Goal: Task Accomplishment & Management: Complete application form

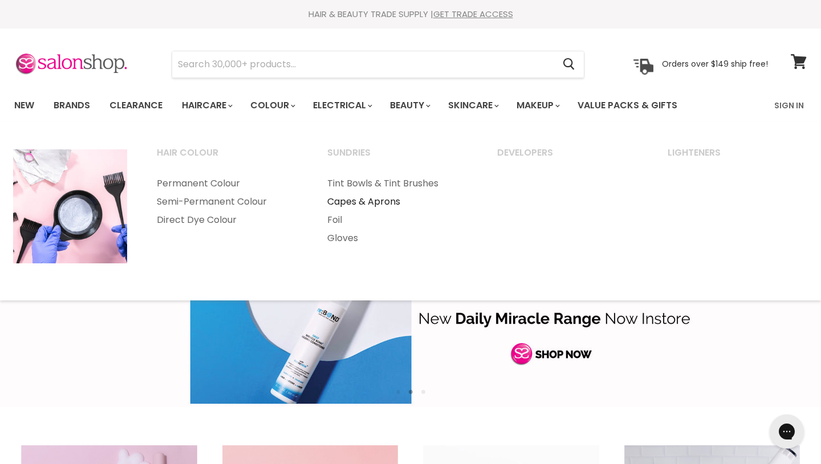
click at [354, 198] on link "Capes & Aprons" at bounding box center [397, 202] width 168 height 18
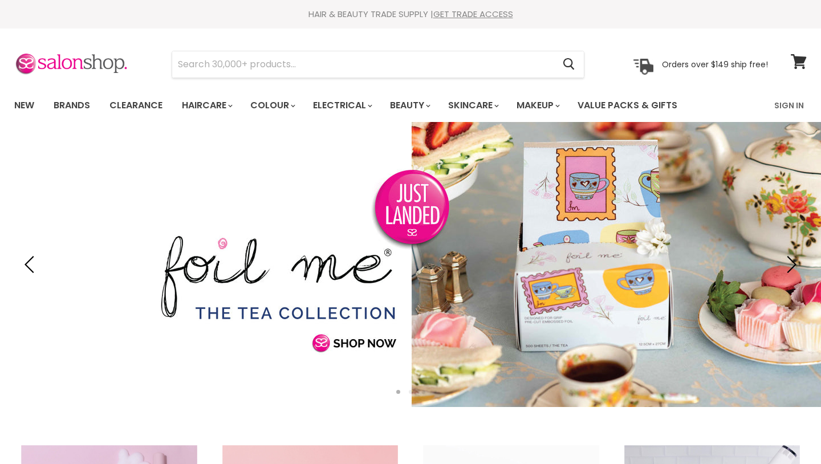
click at [338, 239] on link "Slide 1 of 3" at bounding box center [410, 264] width 821 height 285
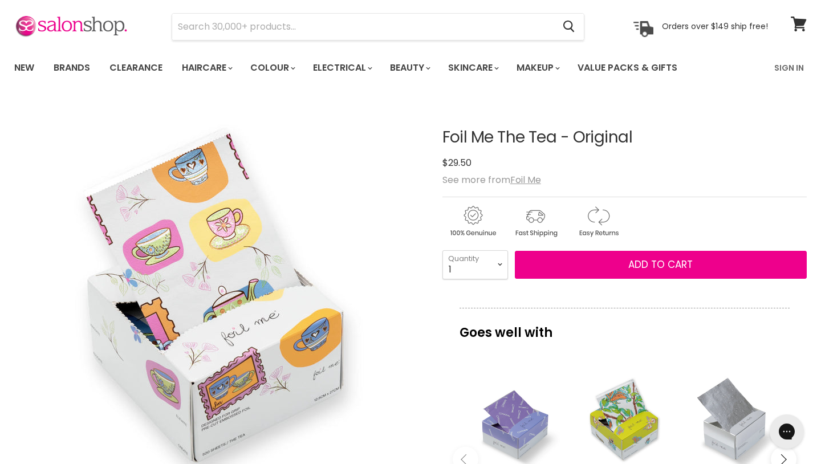
scroll to position [34, 0]
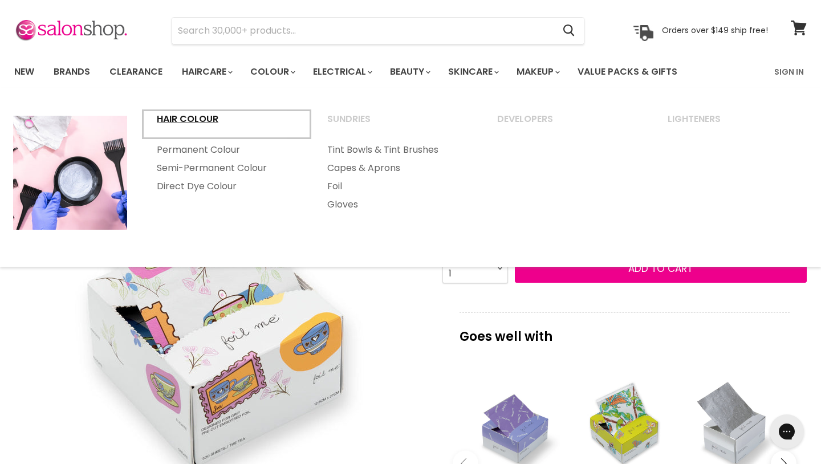
click at [209, 121] on link "Hair Colour" at bounding box center [227, 124] width 168 height 29
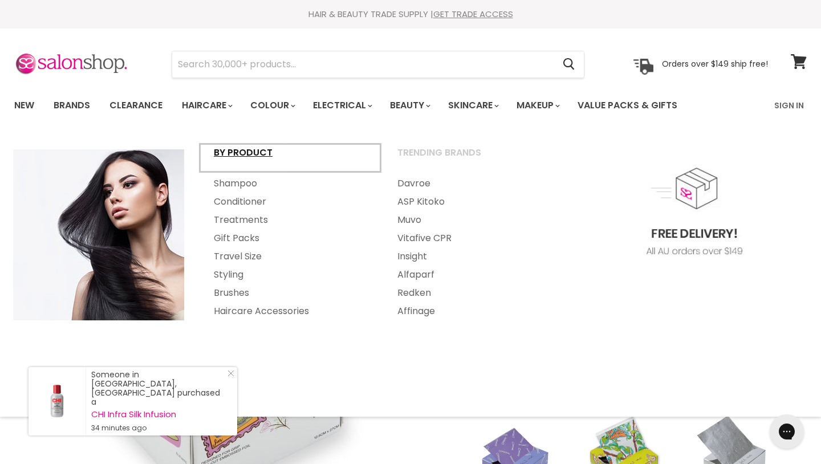
click at [233, 149] on link "By Product" at bounding box center [290, 158] width 181 height 29
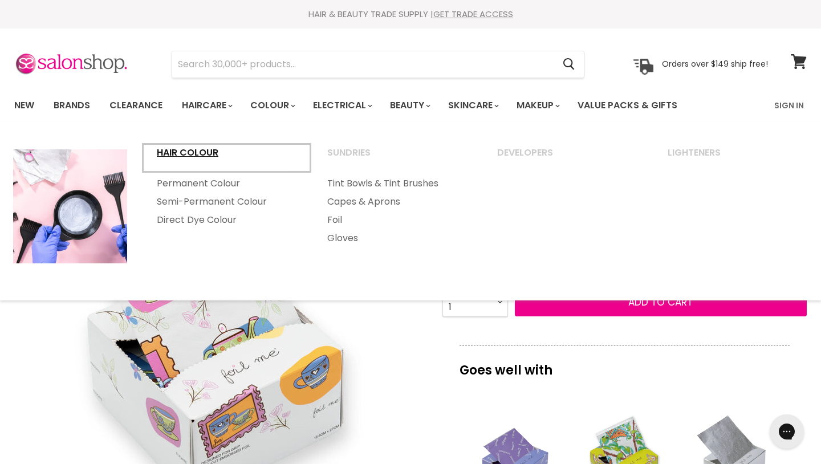
click at [194, 151] on link "Hair Colour" at bounding box center [227, 158] width 168 height 29
click at [194, 149] on link "Hair Colour" at bounding box center [227, 158] width 168 height 29
click at [192, 184] on link "Permanent Colour" at bounding box center [227, 183] width 168 height 18
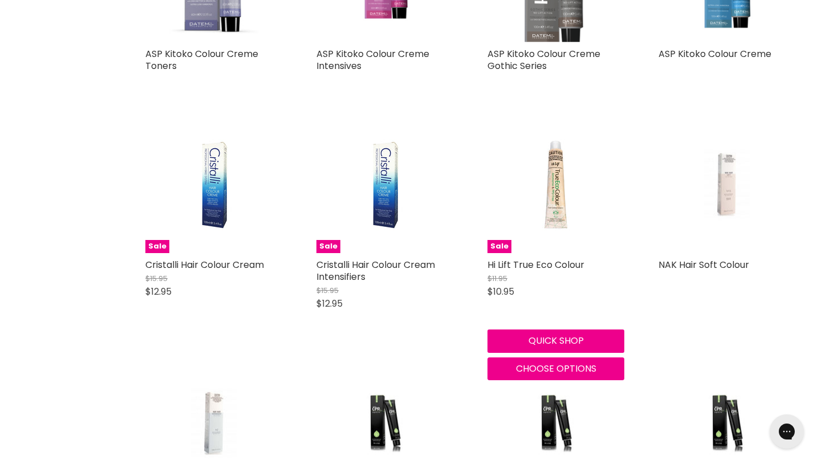
scroll to position [1687, 0]
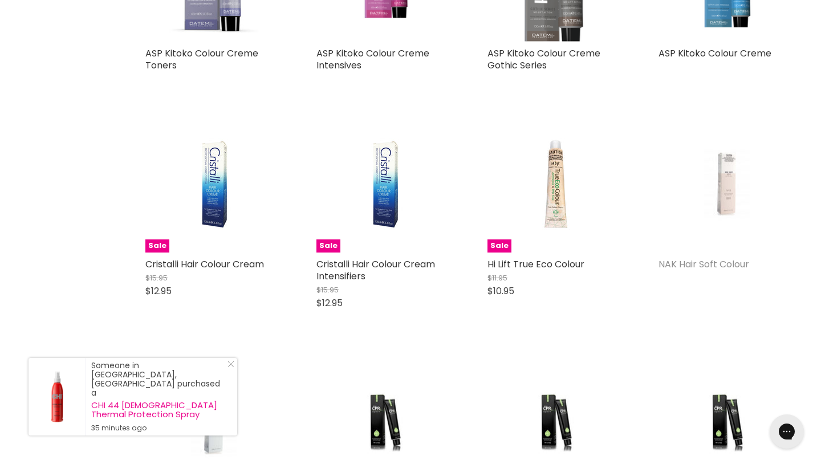
click at [704, 258] on link "NAK Hair Soft Colour" at bounding box center [704, 264] width 91 height 13
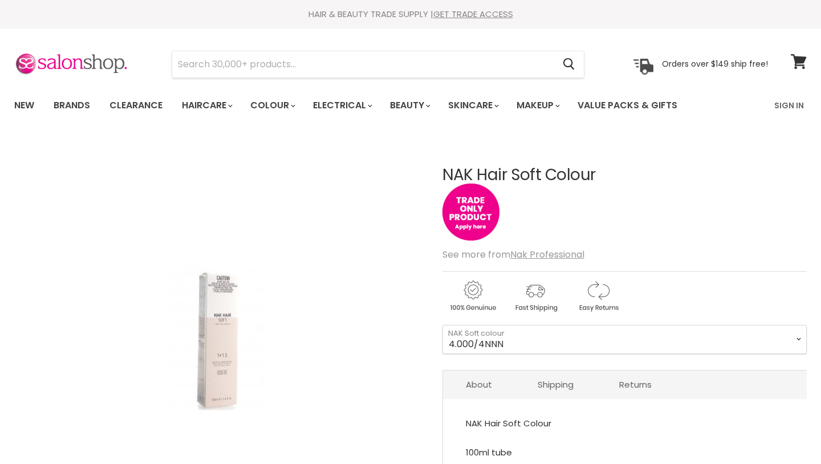
click at [480, 215] on img "Main content" at bounding box center [470, 212] width 57 height 57
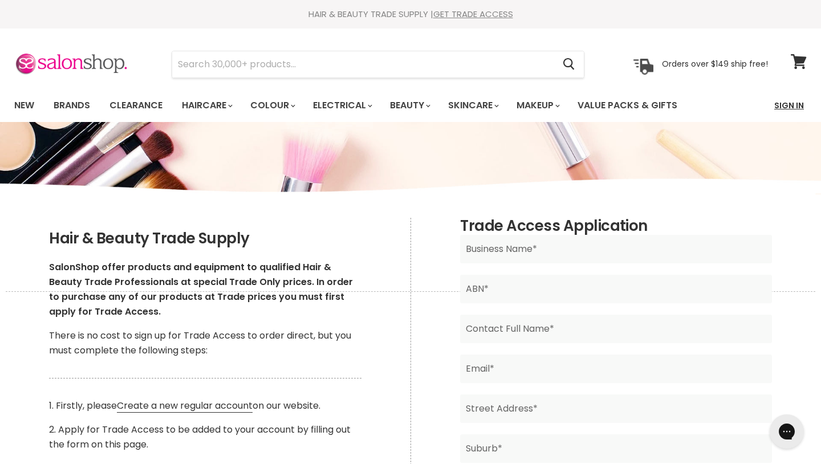
click at [781, 103] on link "Sign In" at bounding box center [788, 106] width 43 height 24
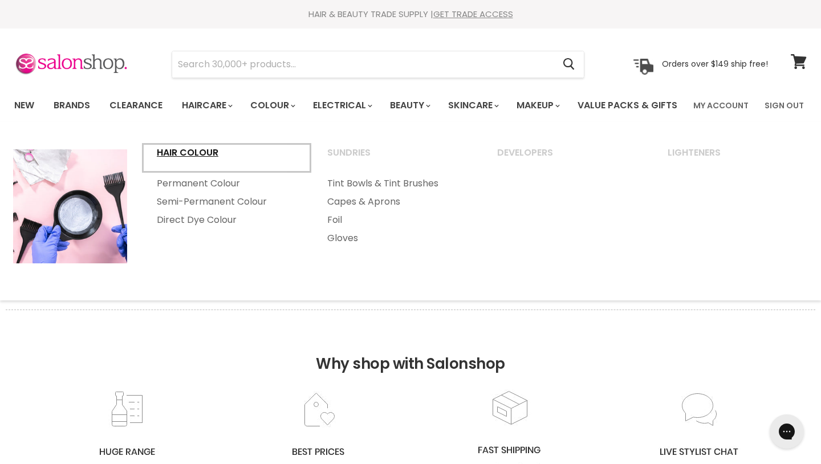
click at [197, 172] on link "Hair Colour" at bounding box center [227, 158] width 168 height 29
click at [223, 193] on link "Permanent Colour" at bounding box center [227, 183] width 168 height 18
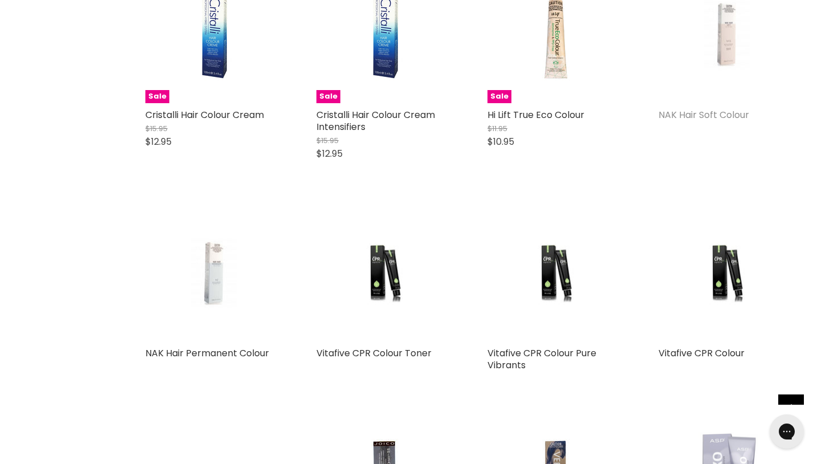
click at [724, 121] on link "NAK Hair Soft Colour" at bounding box center [704, 114] width 91 height 13
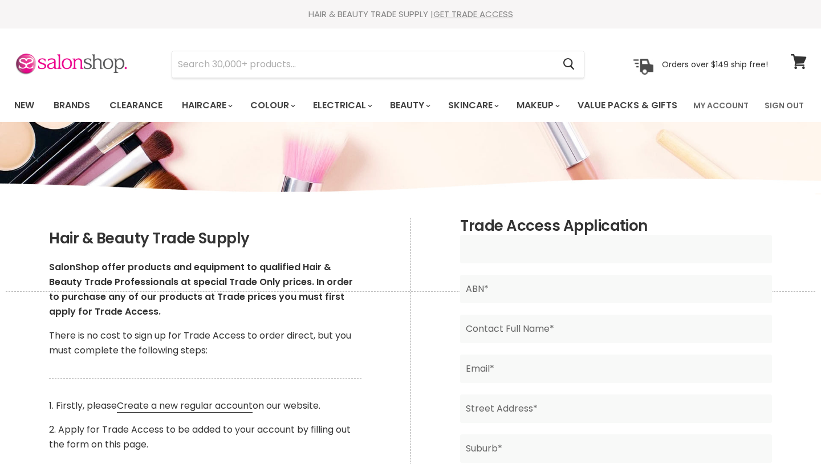
click at [504, 263] on input "Main content" at bounding box center [615, 249] width 311 height 29
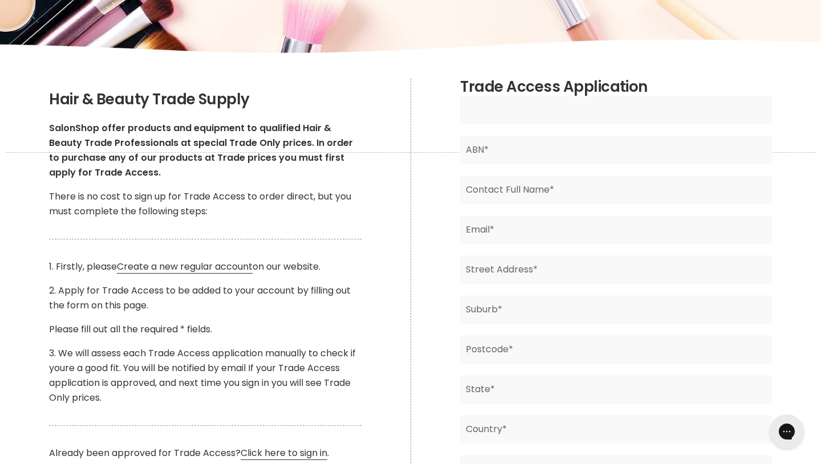
scroll to position [141, 0]
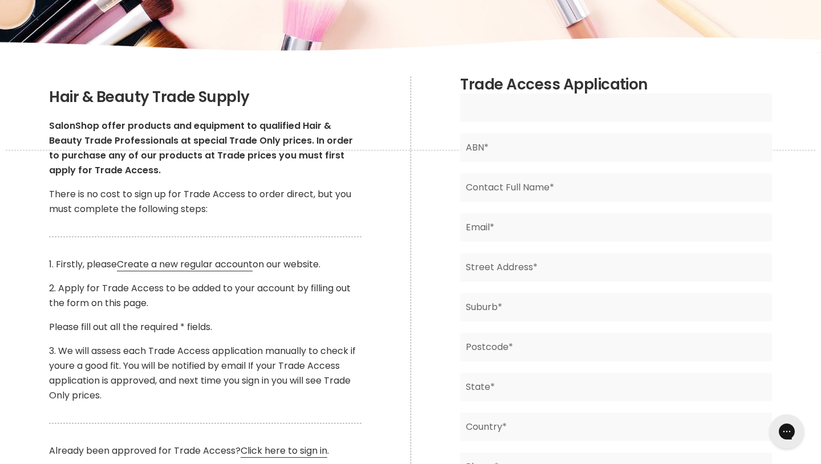
click at [488, 122] on input "Main content" at bounding box center [615, 108] width 311 height 29
type input "Branded Hair"
type input "Rylee Orrock"
type input "Rylee.orrock@gmail.com"
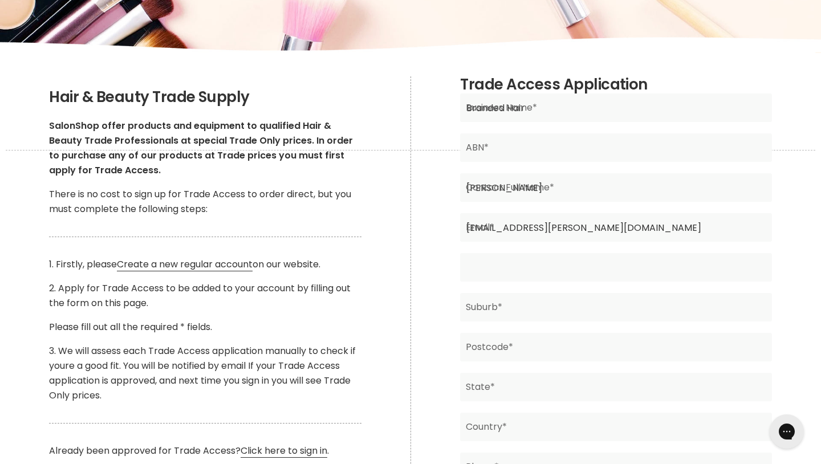
type input "58 Rigby Drive"
type input "North Rothbury"
type input "2335"
type input "NSW"
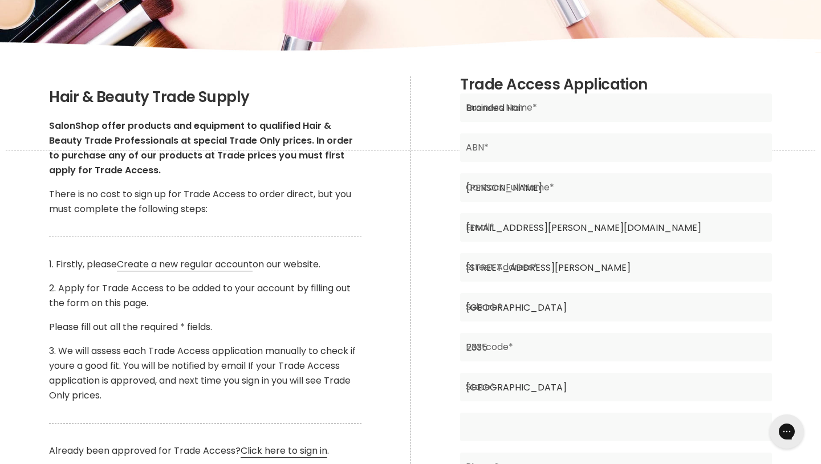
type input "Australia"
type input "0432660265"
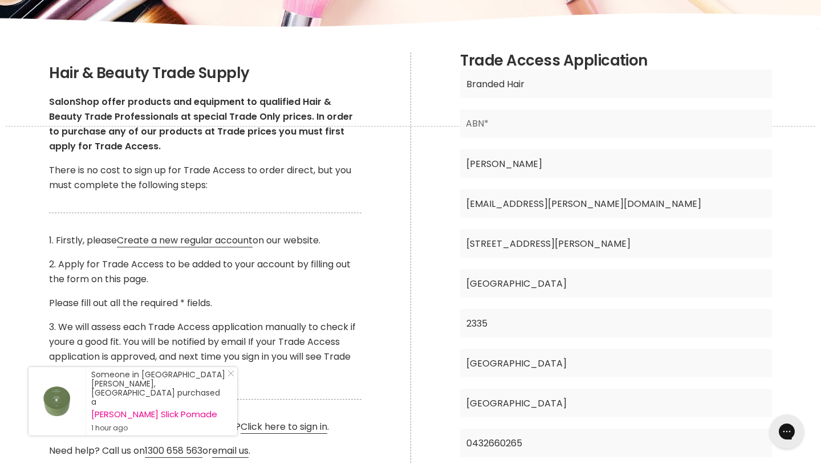
scroll to position [162, 0]
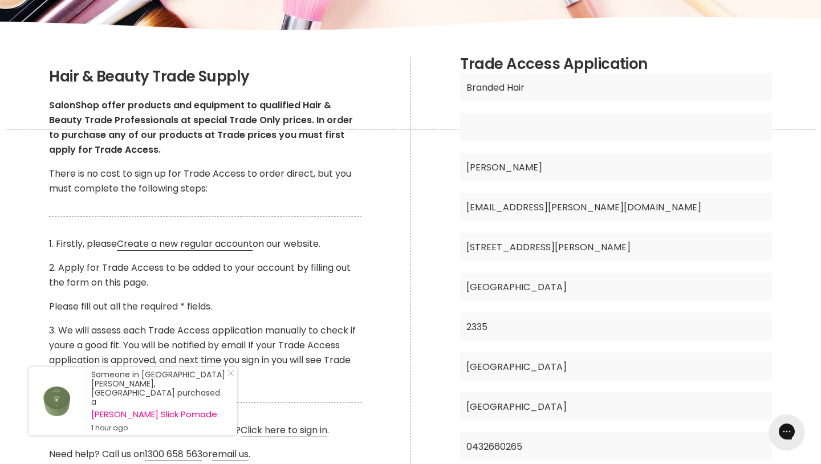
click at [529, 141] on input "Main content" at bounding box center [615, 127] width 311 height 29
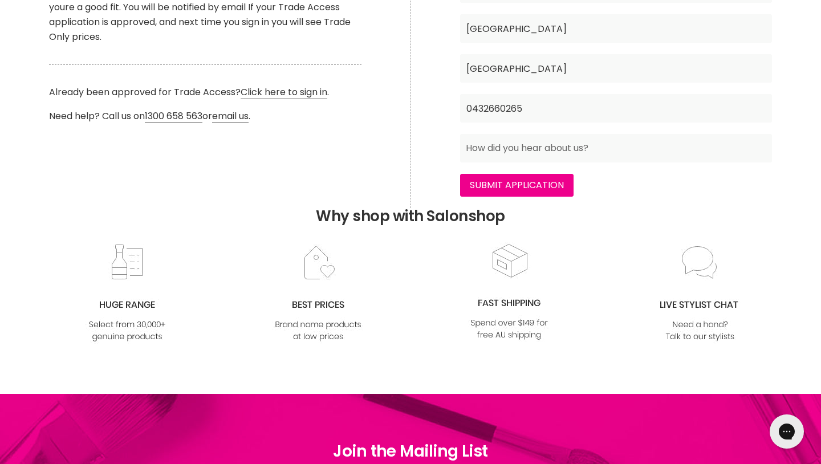
scroll to position [499, 0]
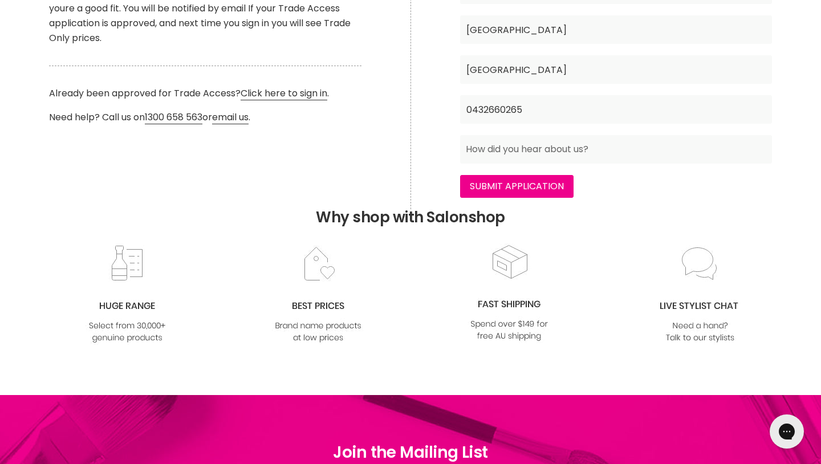
type input "21847329795"
click at [511, 164] on input "Main content" at bounding box center [615, 149] width 311 height 29
click at [505, 198] on input "Submit Application" at bounding box center [516, 186] width 113 height 23
click at [493, 164] on input "Main content" at bounding box center [615, 149] width 311 height 29
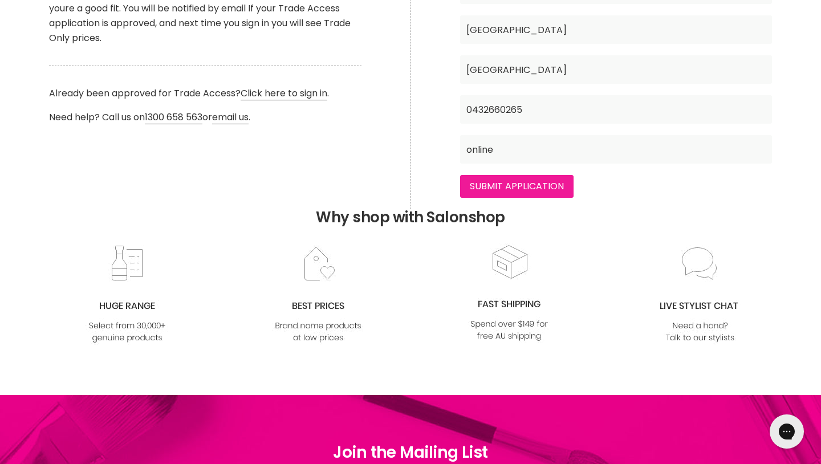
type input "online"
click at [526, 198] on input "Submit Application" at bounding box center [516, 186] width 113 height 23
